Goal: Register for event/course

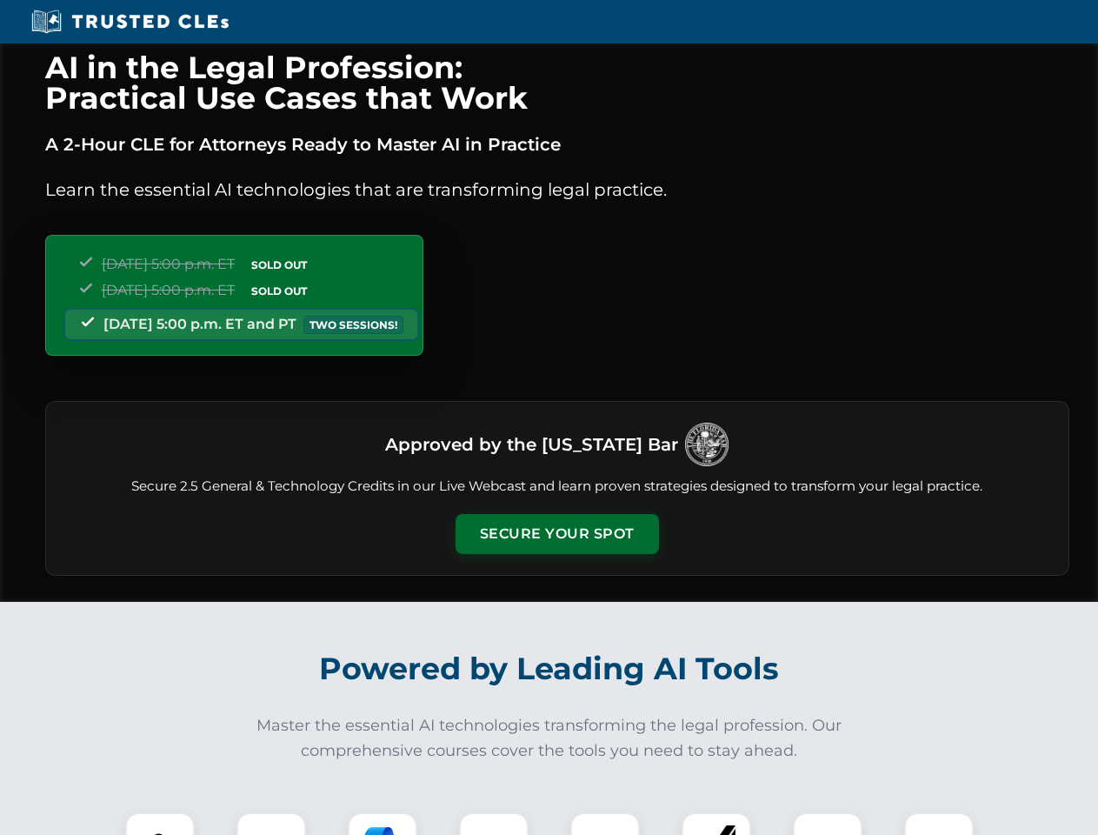
click at [556, 534] on button "Secure Your Spot" at bounding box center [557, 534] width 203 height 40
click at [160, 823] on img at bounding box center [160, 847] width 50 height 50
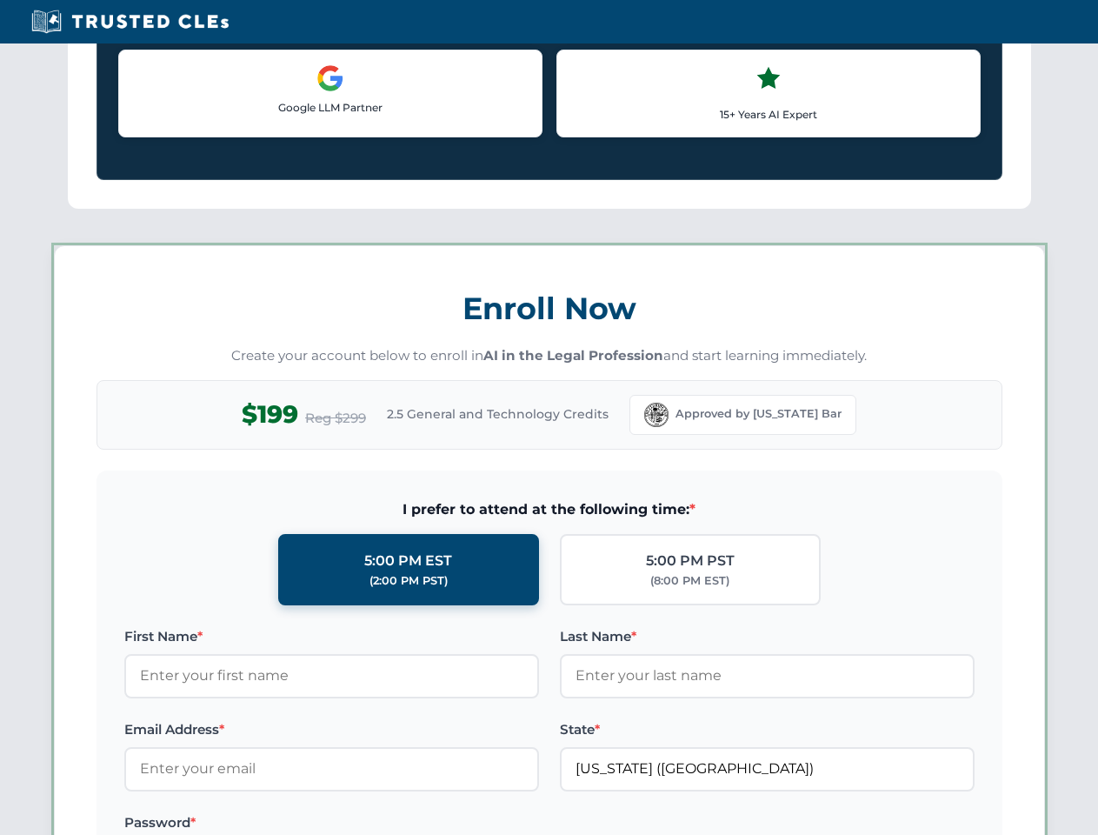
click at [383, 823] on label "Password *" at bounding box center [331, 822] width 415 height 21
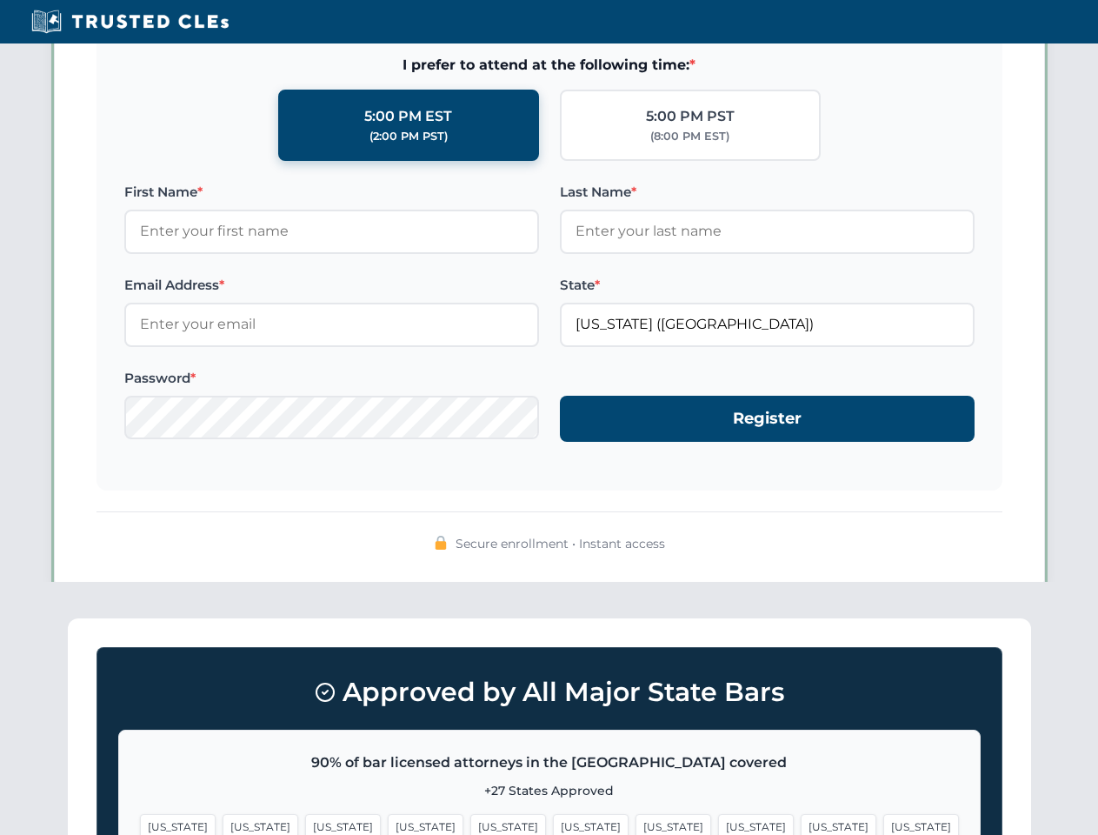
click at [801, 823] on span "[US_STATE]" at bounding box center [839, 826] width 76 height 25
